Goal: Task Accomplishment & Management: Complete application form

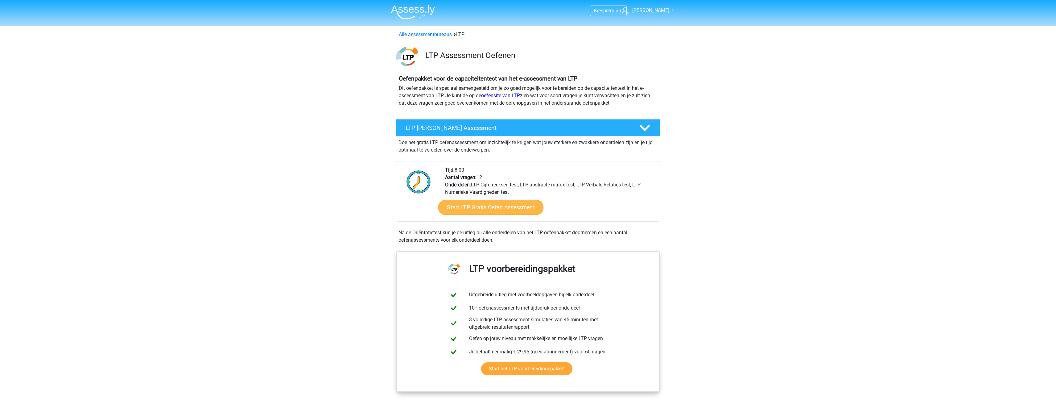
click at [478, 204] on link "Start LTP Gratis Oefen Assessment" at bounding box center [490, 207] width 105 height 15
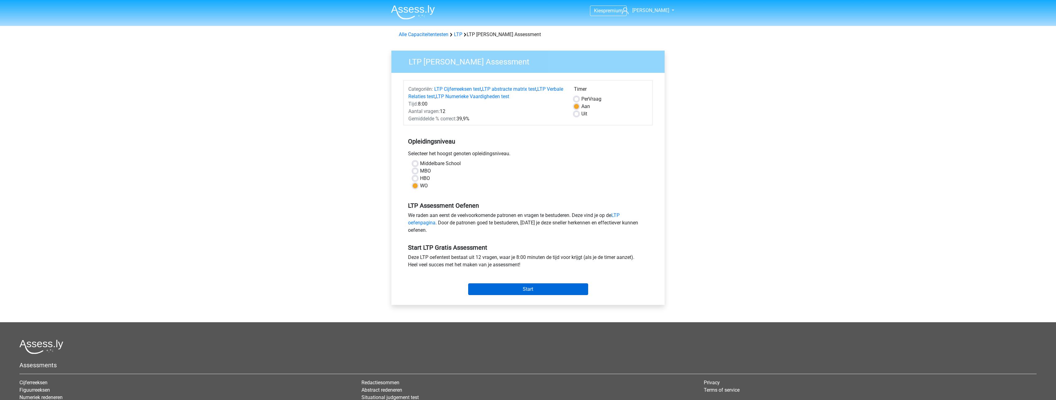
click at [526, 284] on input "Start" at bounding box center [528, 289] width 120 height 12
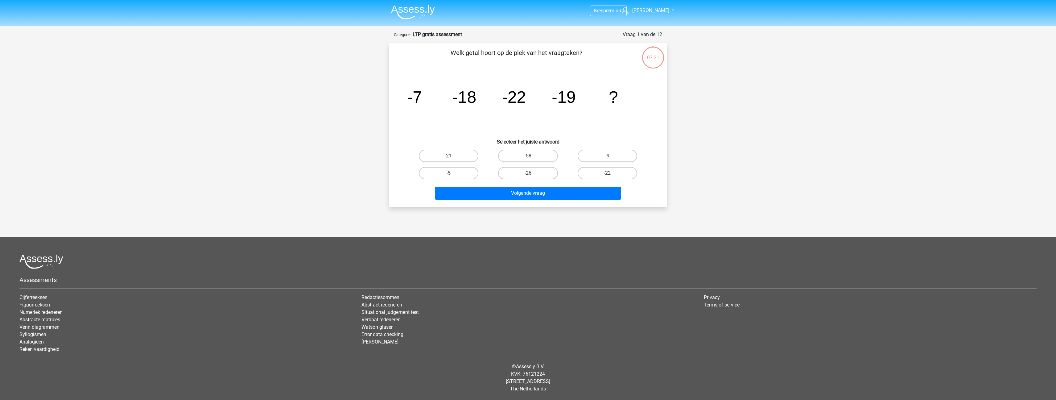
click at [529, 154] on label "-58" at bounding box center [528, 156] width 60 height 12
click at [529, 156] on input "-58" at bounding box center [530, 158] width 4 height 4
radio input "true"
click at [528, 192] on button "Volgende vraag" at bounding box center [528, 193] width 187 height 13
click at [530, 154] on label "-1/32" at bounding box center [528, 156] width 60 height 12
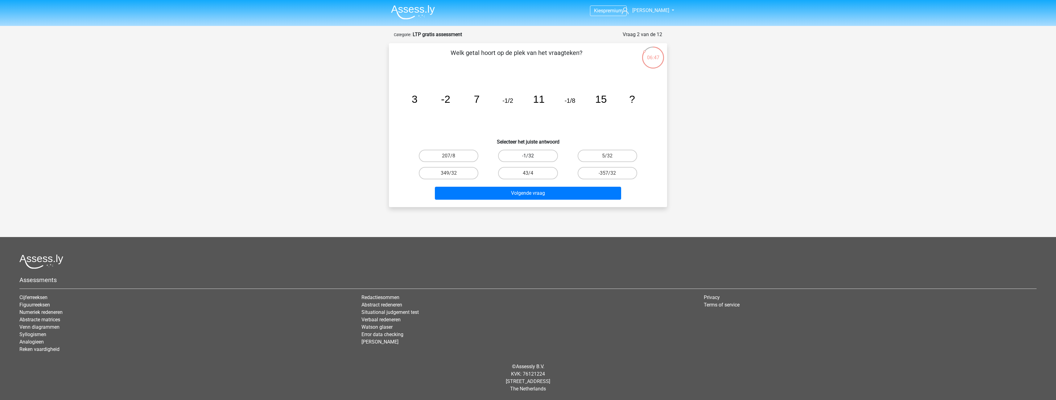
click at [530, 156] on input "-1/32" at bounding box center [530, 158] width 4 height 4
radio input "true"
click at [530, 194] on button "Volgende vraag" at bounding box center [528, 193] width 187 height 13
click at [451, 171] on label "38" at bounding box center [449, 173] width 60 height 12
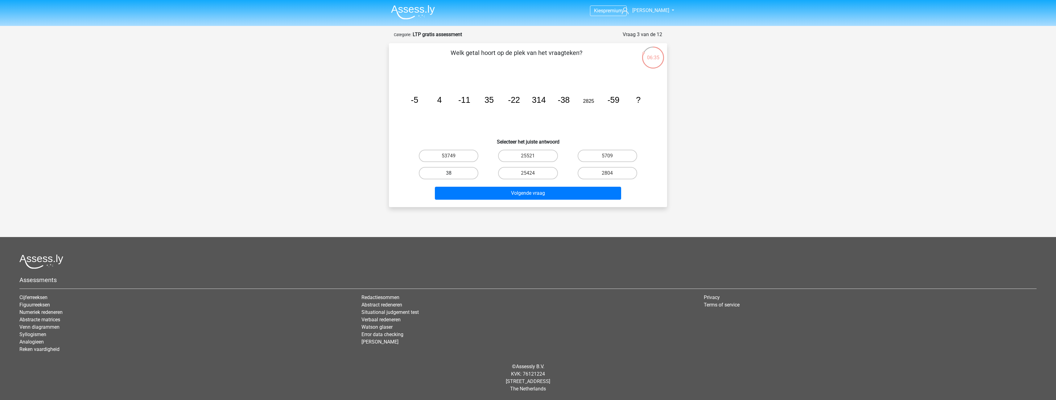
click at [451, 173] on input "38" at bounding box center [451, 175] width 4 height 4
radio input "true"
click at [523, 194] on button "Volgende vraag" at bounding box center [528, 193] width 187 height 13
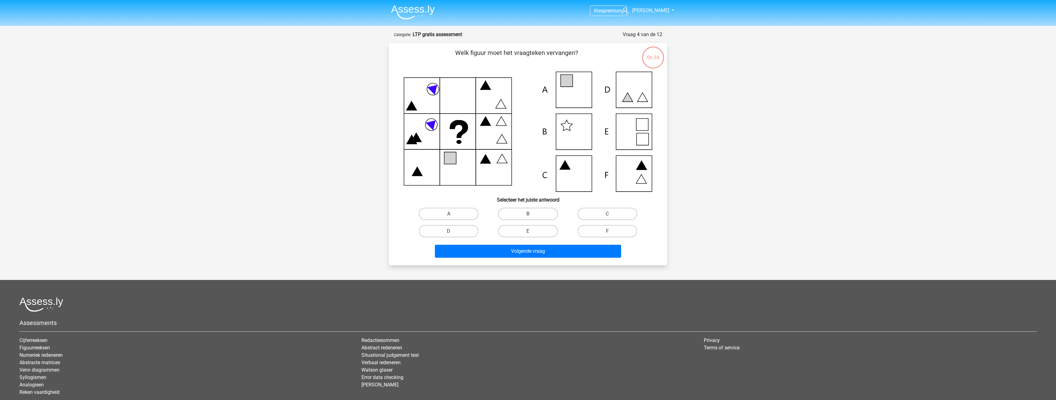
scroll to position [31, 0]
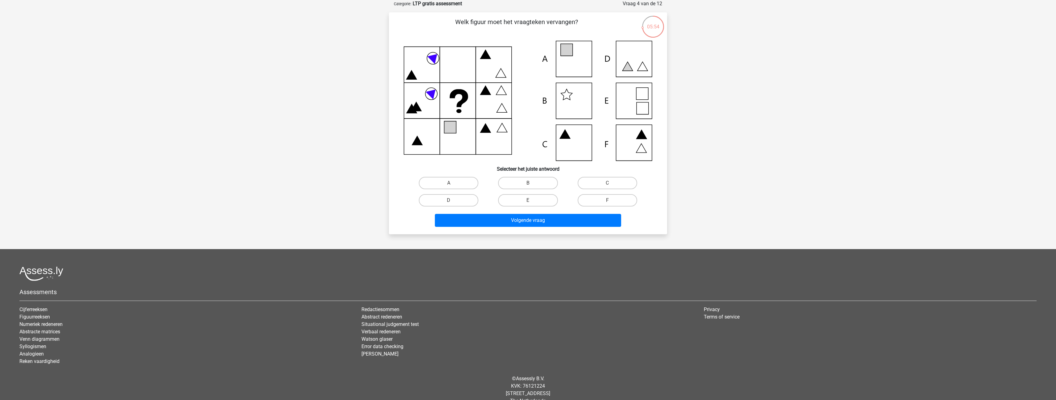
click at [632, 102] on icon at bounding box center [528, 101] width 249 height 120
click at [534, 198] on label "E" at bounding box center [528, 200] width 60 height 12
click at [532, 200] on input "E" at bounding box center [530, 202] width 4 height 4
radio input "true"
click at [537, 222] on button "Volgende vraag" at bounding box center [528, 220] width 187 height 13
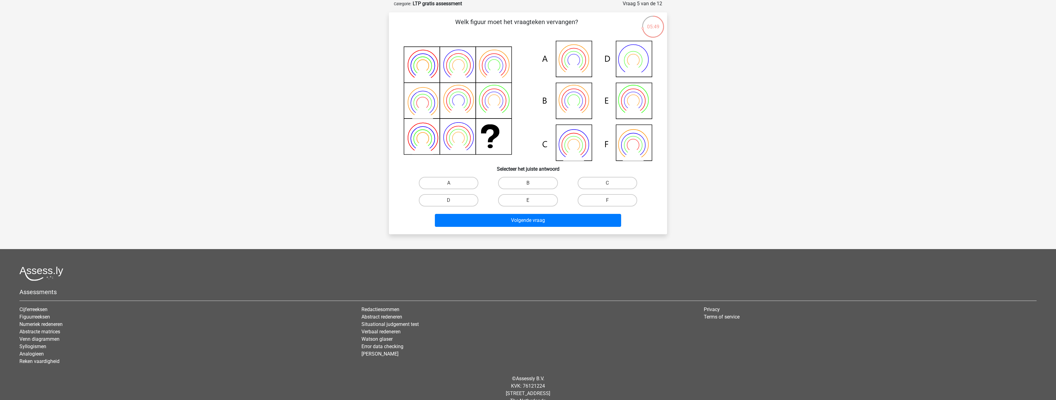
click at [579, 102] on icon at bounding box center [574, 101] width 12 height 12
click at [532, 184] on label "B" at bounding box center [528, 183] width 60 height 12
click at [532, 184] on input "B" at bounding box center [530, 185] width 4 height 4
radio input "true"
click at [532, 219] on button "Volgende vraag" at bounding box center [528, 220] width 187 height 13
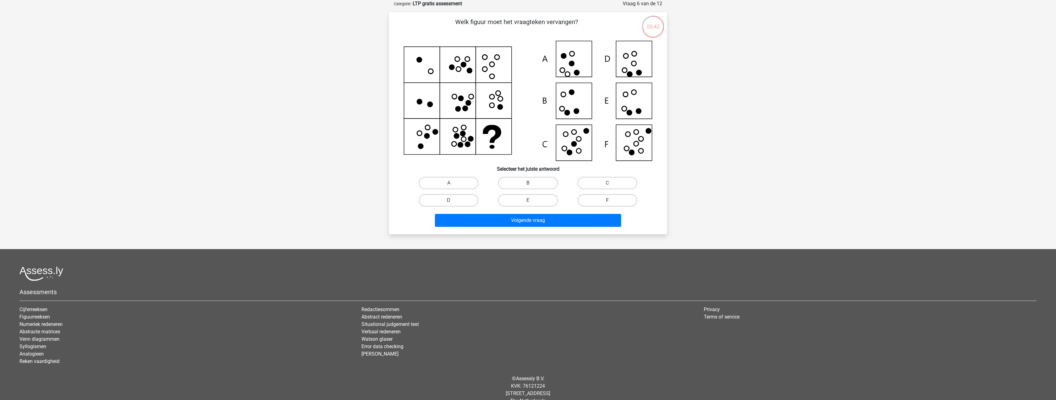
click at [602, 203] on label "F" at bounding box center [608, 200] width 60 height 12
click at [607, 203] on input "F" at bounding box center [609, 202] width 4 height 4
radio input "true"
click at [529, 220] on button "Volgende vraag" at bounding box center [528, 220] width 187 height 13
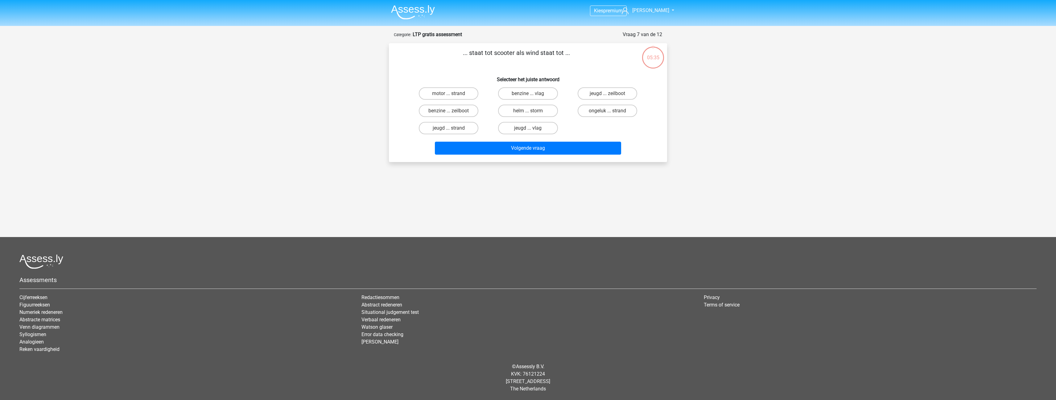
scroll to position [0, 0]
